Goal: Register for event/course

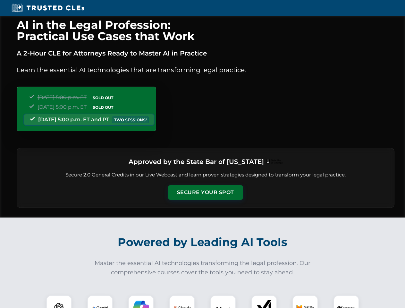
click at [205, 193] on button "Secure Your Spot" at bounding box center [205, 192] width 75 height 15
click at [59, 302] on img at bounding box center [59, 308] width 19 height 19
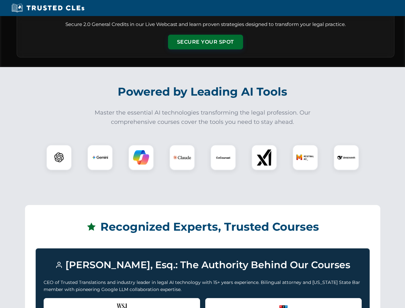
click at [100, 302] on div "Recognized by the WSJ [PERSON_NAME] was featured for his expertise in AI legal …" at bounding box center [122, 311] width 157 height 26
